Goal: Use online tool/utility: Utilize a website feature to perform a specific function

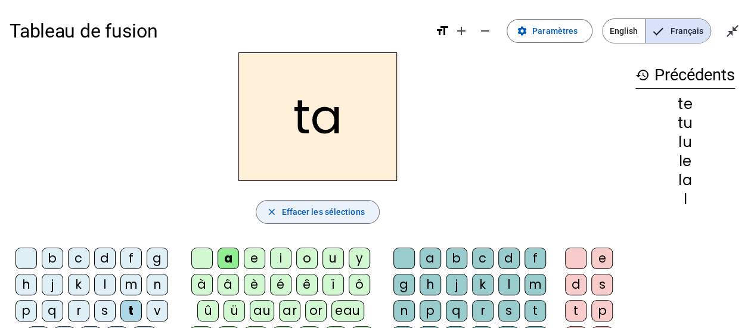
click at [285, 210] on span "Effacer les sélections" at bounding box center [322, 212] width 83 height 14
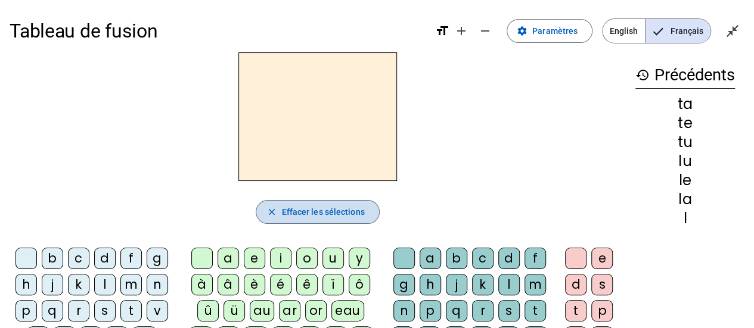
click at [285, 210] on span "Effacer les sélections" at bounding box center [322, 212] width 83 height 14
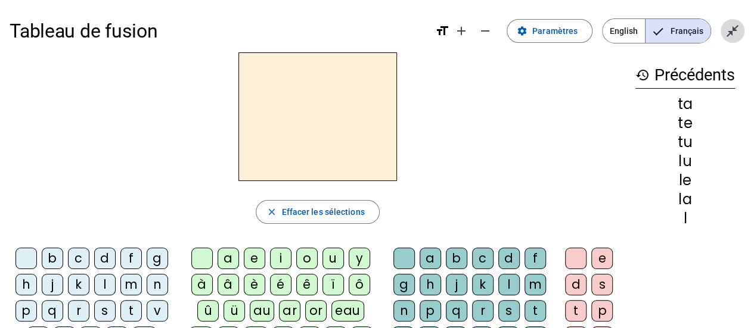
click at [729, 29] on mat-icon "close_fullscreen" at bounding box center [732, 31] width 14 height 14
click at [729, 29] on mat-icon "open_in_full" at bounding box center [732, 31] width 14 height 14
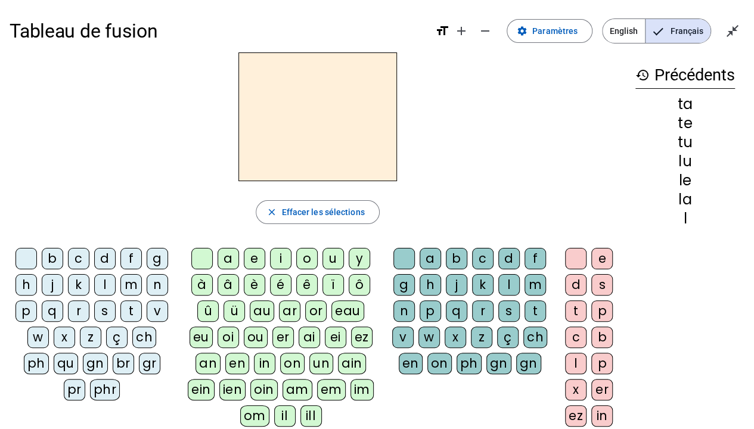
click at [104, 286] on div "l" at bounding box center [104, 284] width 21 height 21
click at [250, 254] on div "e" at bounding box center [254, 258] width 21 height 21
click at [328, 256] on div "u" at bounding box center [332, 258] width 21 height 21
click at [130, 309] on div "t" at bounding box center [130, 310] width 21 height 21
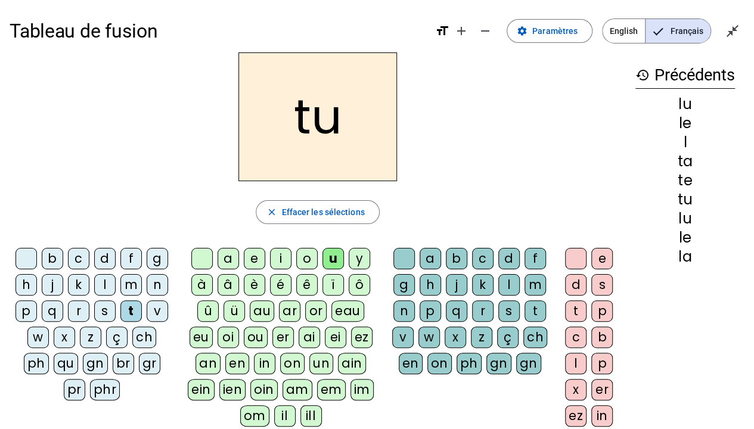
click at [98, 257] on div "d" at bounding box center [104, 258] width 21 height 21
click at [251, 258] on div "e" at bounding box center [254, 258] width 21 height 21
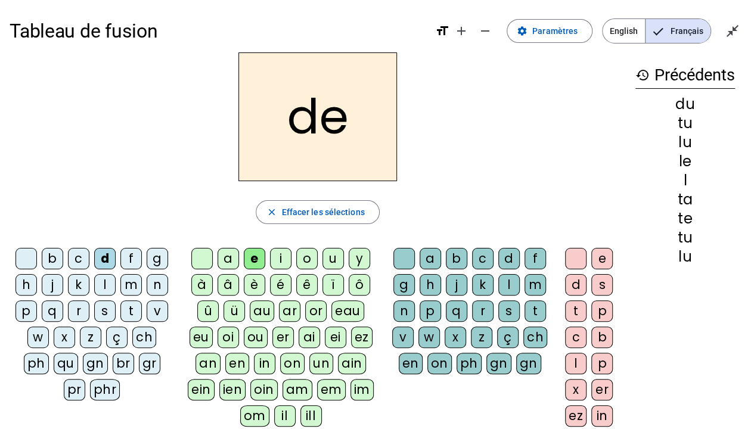
click at [129, 310] on div "t" at bounding box center [130, 310] width 21 height 21
click at [228, 262] on div "a" at bounding box center [227, 258] width 21 height 21
